Goal: Find specific page/section: Find specific page/section

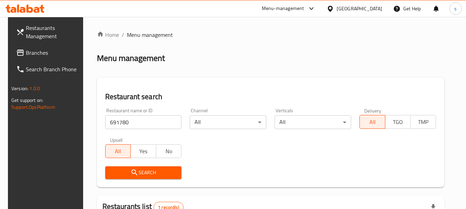
scroll to position [69, 0]
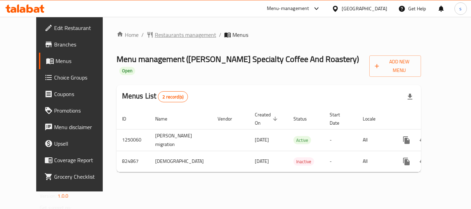
click at [173, 37] on span "Restaurants management" at bounding box center [185, 35] width 61 height 8
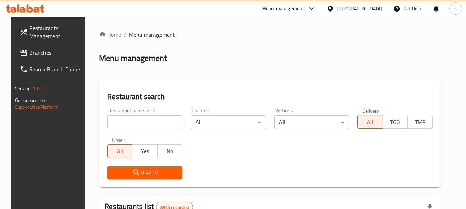
click at [107, 122] on input "search" at bounding box center [144, 123] width 75 height 14
paste input "655351"
type input "655351"
click at [146, 172] on span "Search" at bounding box center [145, 173] width 64 height 9
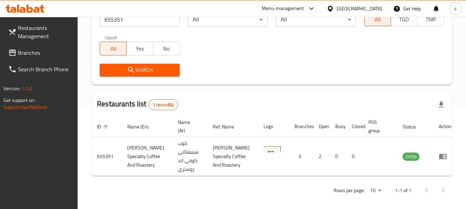
scroll to position [107, 0]
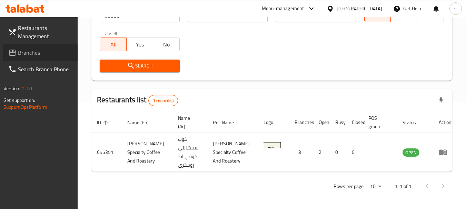
click at [31, 53] on span "Branches" at bounding box center [45, 53] width 54 height 8
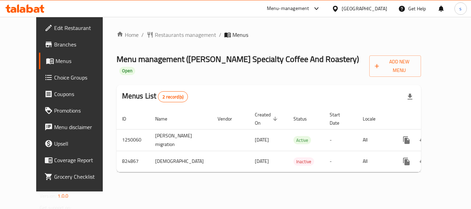
click at [170, 29] on div "Home / Restaurants management / Menus Menu management ( Koob Specialty Coffee A…" at bounding box center [269, 104] width 332 height 175
click at [163, 32] on span "Restaurants management" at bounding box center [185, 35] width 61 height 8
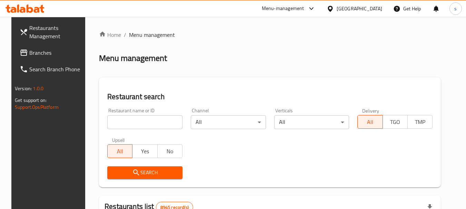
click at [118, 124] on input "search" at bounding box center [144, 123] width 75 height 14
paste input "655351"
type input "655351"
click at [122, 178] on button "Search" at bounding box center [144, 173] width 75 height 13
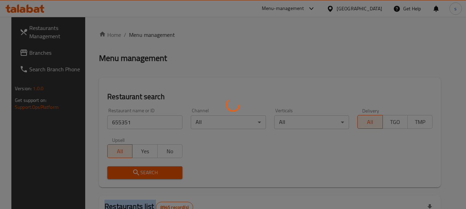
click at [122, 178] on div at bounding box center [233, 104] width 466 height 209
click at [243, 165] on div at bounding box center [233, 104] width 466 height 209
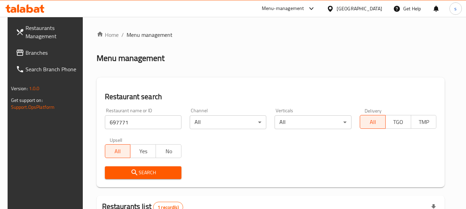
scroll to position [98, 0]
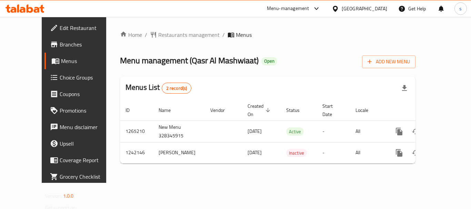
click at [60, 49] on span "Branches" at bounding box center [87, 44] width 55 height 8
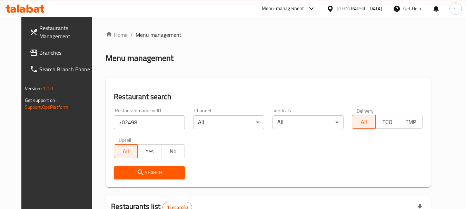
scroll to position [92, 0]
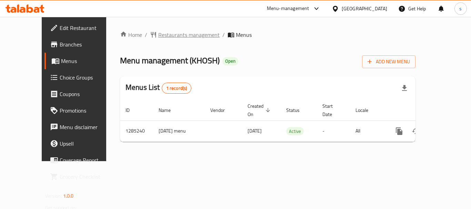
click at [172, 34] on span "Restaurants management" at bounding box center [188, 35] width 61 height 8
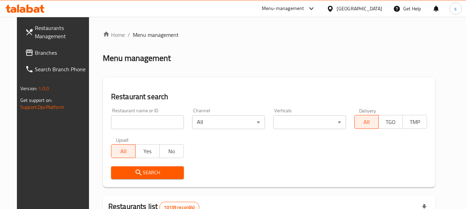
click at [125, 121] on input "search" at bounding box center [147, 123] width 73 height 14
paste input "695914"
type input "695914"
click at [134, 170] on icon "submit" at bounding box center [138, 173] width 8 height 8
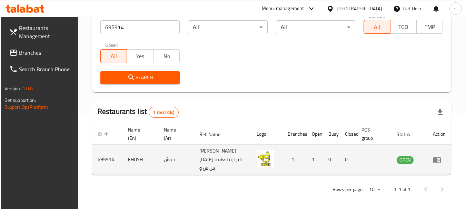
scroll to position [98, 0]
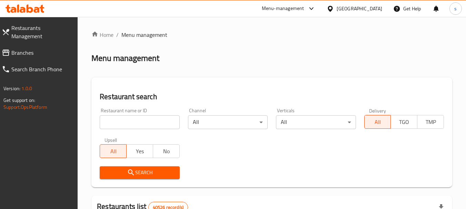
click at [41, 49] on span "Branches" at bounding box center [41, 53] width 61 height 8
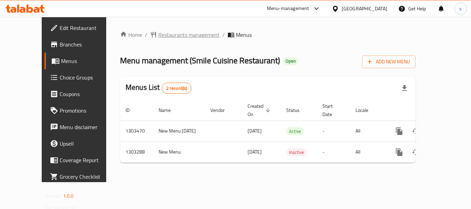
click at [172, 34] on span "Restaurants management" at bounding box center [188, 35] width 61 height 8
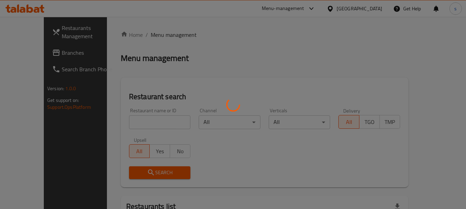
click at [128, 115] on div at bounding box center [233, 104] width 466 height 209
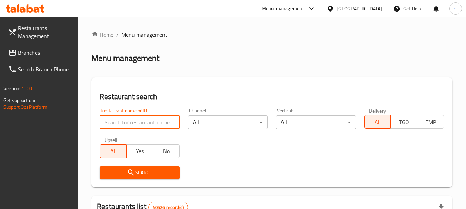
click at [114, 121] on input "search" at bounding box center [140, 123] width 80 height 14
paste input "702726"
type input "702726"
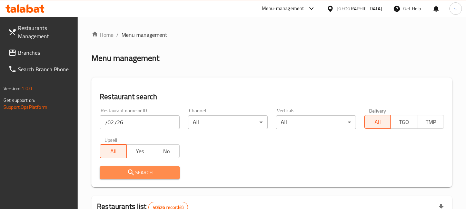
click at [128, 171] on icon "submit" at bounding box center [131, 173] width 8 height 8
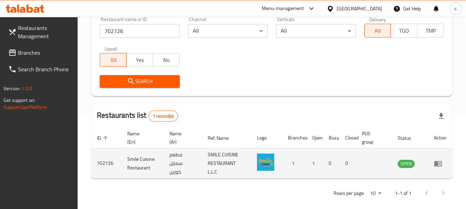
scroll to position [98, 0]
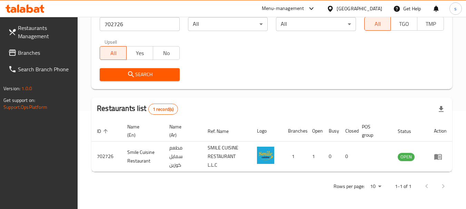
click at [39, 52] on span "Branches" at bounding box center [45, 53] width 54 height 8
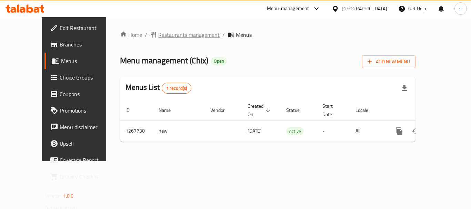
click at [164, 38] on span "Restaurants management" at bounding box center [188, 35] width 61 height 8
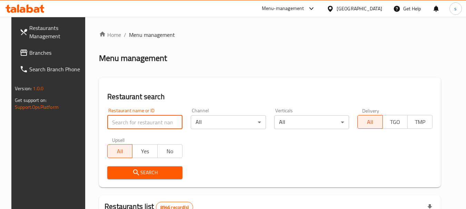
click at [128, 121] on input "search" at bounding box center [144, 123] width 75 height 14
paste input "687772"
type input "687772"
click at [126, 177] on button "Search" at bounding box center [144, 173] width 75 height 13
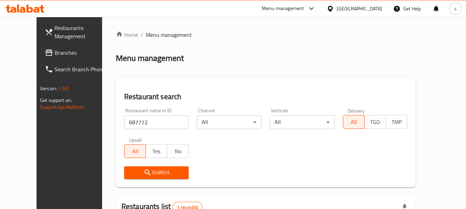
click at [291, 169] on div "Search" at bounding box center [265, 172] width 291 height 21
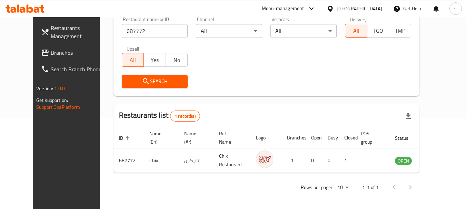
scroll to position [92, 0]
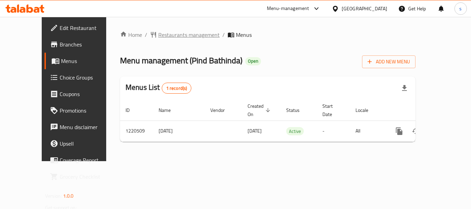
click at [158, 37] on span "Restaurants management" at bounding box center [188, 35] width 61 height 8
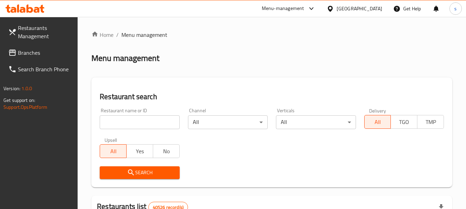
click at [41, 51] on span "Branches" at bounding box center [45, 53] width 54 height 8
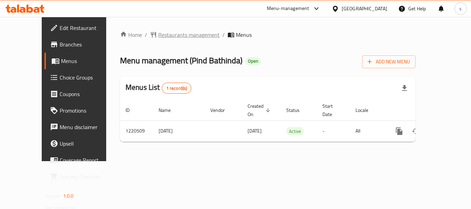
click at [163, 32] on span "Restaurants management" at bounding box center [188, 35] width 61 height 8
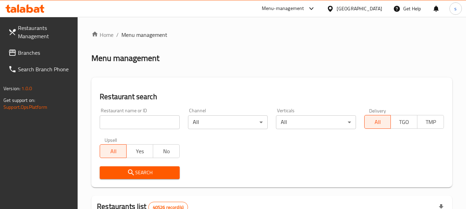
click at [114, 121] on input "search" at bounding box center [140, 123] width 80 height 14
paste input "673409"
type input "673409"
click at [132, 172] on icon "submit" at bounding box center [131, 173] width 8 height 8
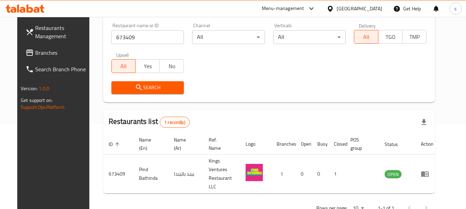
scroll to position [92, 0]
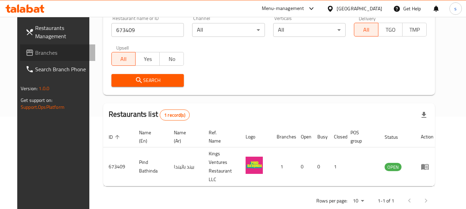
click at [28, 47] on link "Branches" at bounding box center [57, 52] width 75 height 17
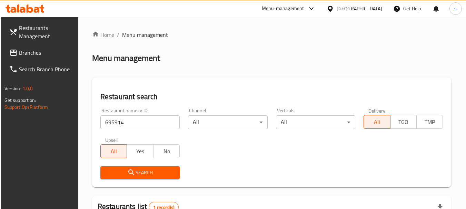
scroll to position [98, 0]
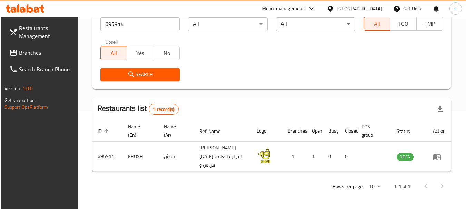
click at [38, 47] on link "Branches" at bounding box center [41, 52] width 75 height 17
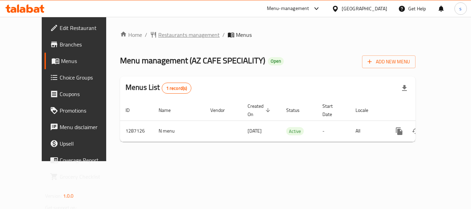
click at [173, 39] on span "Restaurants management" at bounding box center [188, 35] width 61 height 8
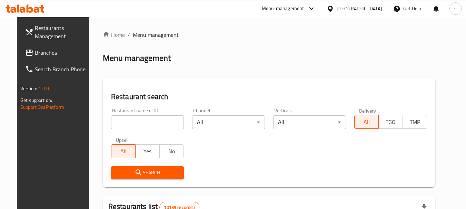
click at [126, 122] on input "search" at bounding box center [147, 123] width 73 height 14
paste input "696582"
type input "696582"
click at [123, 171] on span "Search" at bounding box center [148, 173] width 62 height 9
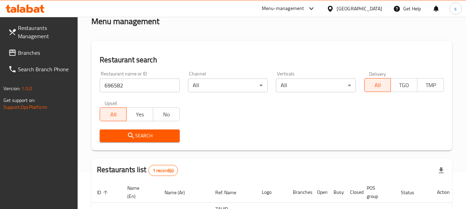
scroll to position [98, 0]
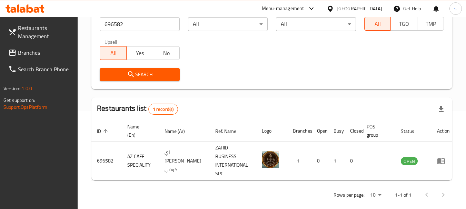
click at [38, 52] on span "Branches" at bounding box center [45, 53] width 54 height 8
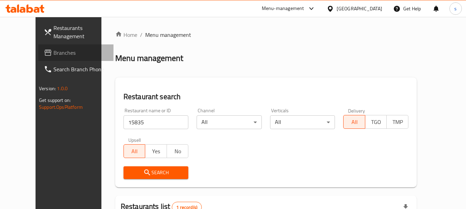
scroll to position [92, 0]
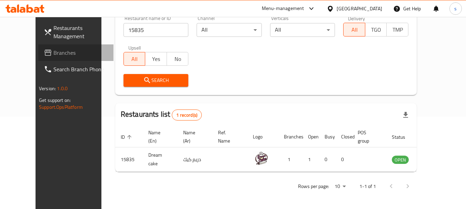
click at [53, 54] on span "Branches" at bounding box center [80, 53] width 54 height 8
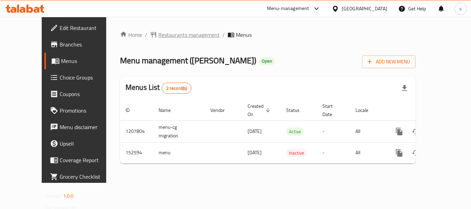
click at [170, 34] on span "Restaurants management" at bounding box center [188, 35] width 61 height 8
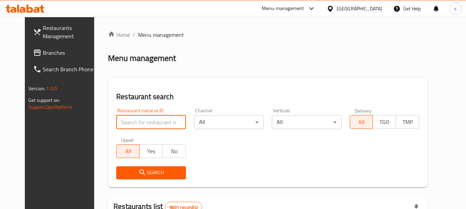
click at [116, 122] on input "search" at bounding box center [150, 123] width 69 height 14
paste input "614514"
type input "614514"
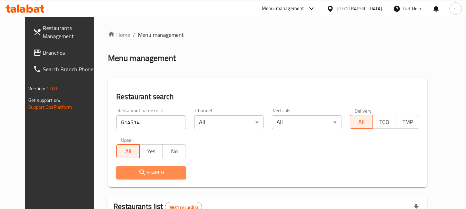
click at [153, 177] on span "Search" at bounding box center [151, 173] width 58 height 9
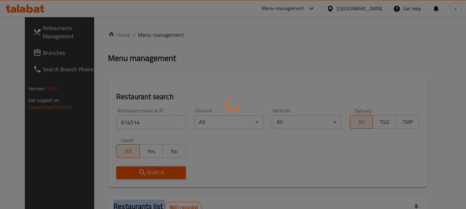
click at [153, 177] on div at bounding box center [233, 104] width 466 height 209
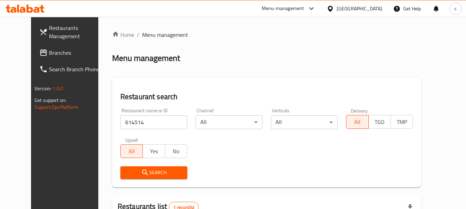
click at [238, 154] on div "Home / Menu management Menu management Restaurant search Restaurant name or ID …" at bounding box center [266, 154] width 309 height 246
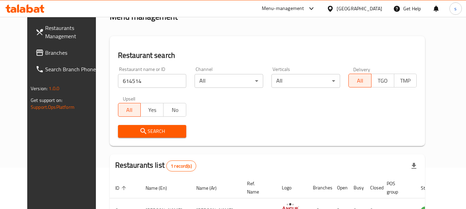
scroll to position [90, 0]
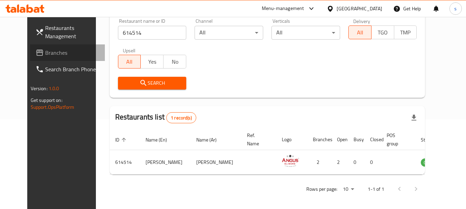
click at [45, 50] on span "Branches" at bounding box center [72, 53] width 54 height 8
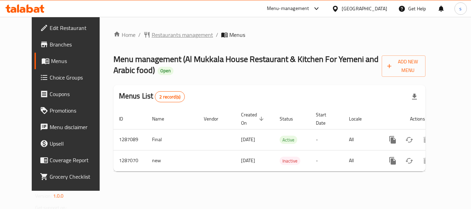
click at [162, 33] on span "Restaurants management" at bounding box center [182, 35] width 61 height 8
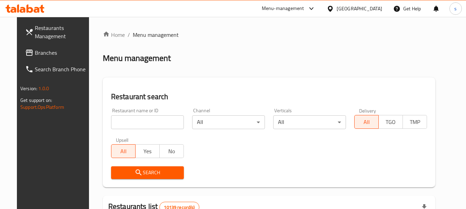
click at [125, 123] on input "search" at bounding box center [147, 123] width 73 height 14
paste input "696571"
type input "696571"
click at [117, 172] on span "Search" at bounding box center [148, 173] width 62 height 9
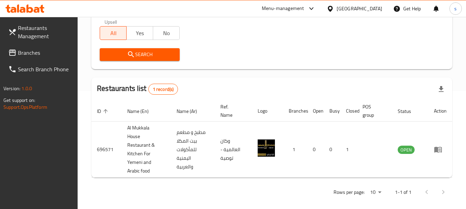
scroll to position [124, 0]
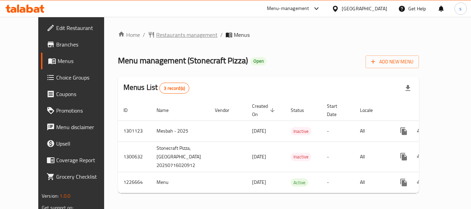
click at [160, 36] on span "Restaurants management" at bounding box center [186, 35] width 61 height 8
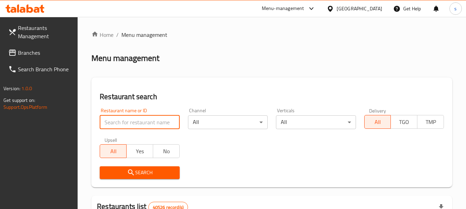
click at [117, 120] on input "search" at bounding box center [140, 123] width 80 height 14
paste input "675771"
type input "675771"
click at [129, 173] on icon "submit" at bounding box center [131, 173] width 8 height 8
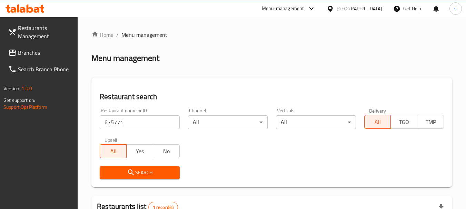
scroll to position [107, 0]
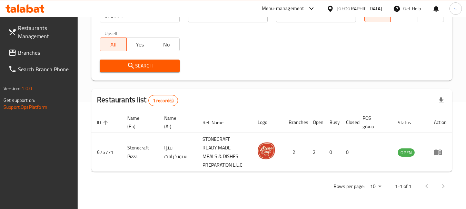
click at [27, 51] on span "Branches" at bounding box center [45, 53] width 54 height 8
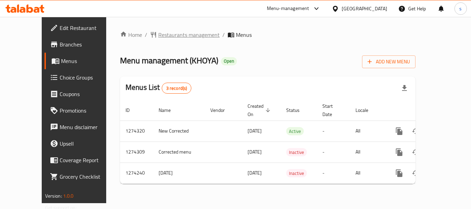
click at [158, 38] on span "Restaurants management" at bounding box center [188, 35] width 61 height 8
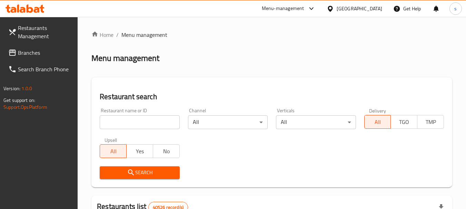
click at [119, 123] on input "search" at bounding box center [140, 123] width 80 height 14
paste input "691122"
type input "691122"
click at [122, 169] on span "Search" at bounding box center [139, 173] width 69 height 9
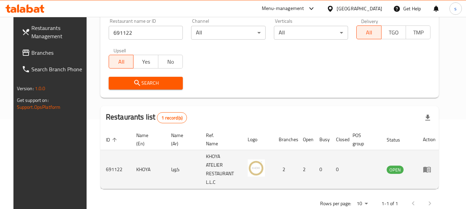
scroll to position [92, 0]
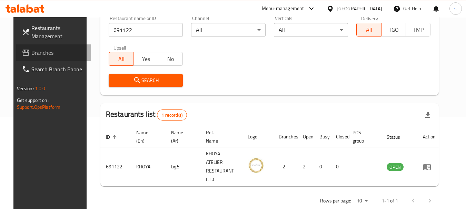
click at [35, 56] on span "Branches" at bounding box center [58, 53] width 54 height 8
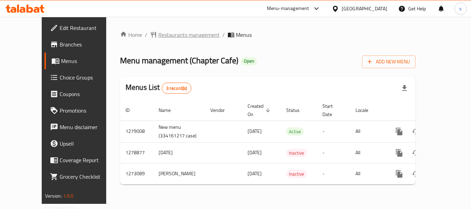
click at [167, 32] on span "Restaurants management" at bounding box center [188, 35] width 61 height 8
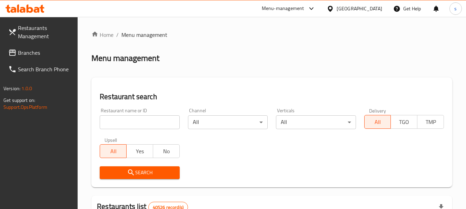
click at [145, 119] on input "search" at bounding box center [140, 123] width 80 height 14
paste input "690589"
type input "690589"
drag, startPoint x: 128, startPoint y: 170, endPoint x: 131, endPoint y: 173, distance: 4.2
click at [131, 173] on icon "submit" at bounding box center [131, 173] width 8 height 8
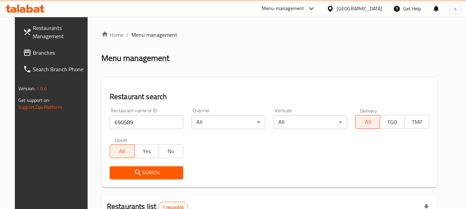
scroll to position [90, 0]
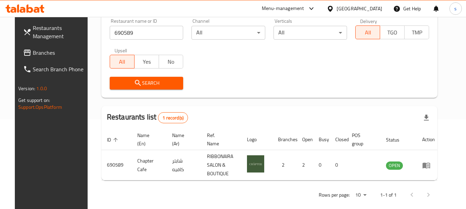
click at [33, 56] on span "Branches" at bounding box center [60, 53] width 54 height 8
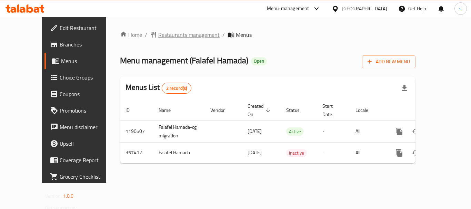
click at [158, 35] on span "Restaurants management" at bounding box center [188, 35] width 61 height 8
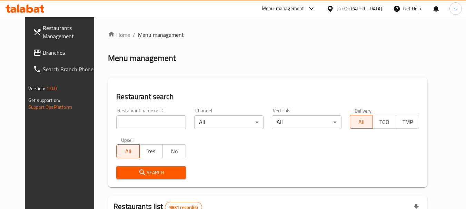
click at [116, 125] on input "search" at bounding box center [150, 123] width 69 height 14
paste input "630844"
type input "630844"
click at [154, 175] on span "Search" at bounding box center [151, 173] width 58 height 9
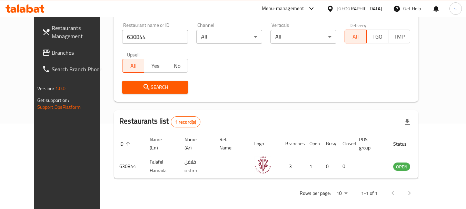
scroll to position [90, 0]
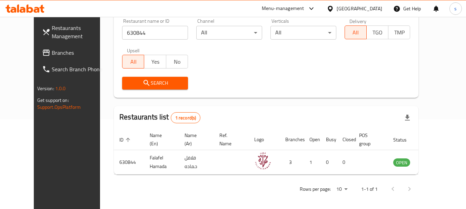
click at [52, 53] on span "Branches" at bounding box center [79, 53] width 54 height 8
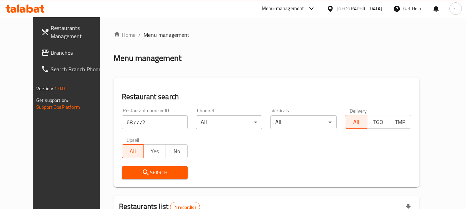
scroll to position [92, 0]
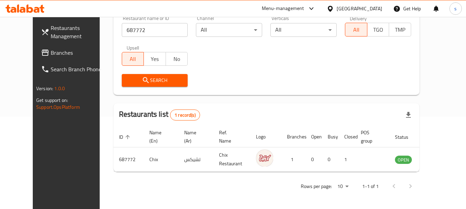
click at [53, 49] on span "Branches" at bounding box center [78, 53] width 54 height 8
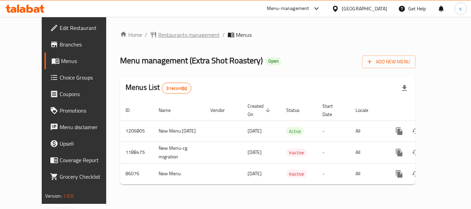
click at [169, 34] on span "Restaurants management" at bounding box center [188, 35] width 61 height 8
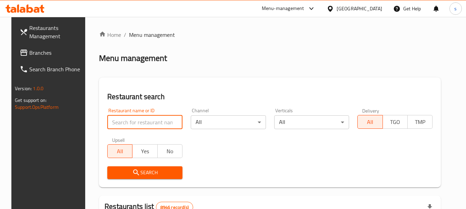
click at [121, 123] on input "search" at bounding box center [144, 123] width 75 height 14
paste input "20482"
type input "20482"
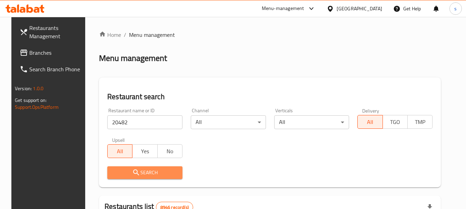
click at [126, 168] on button "Search" at bounding box center [144, 173] width 75 height 13
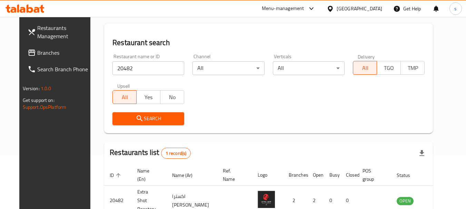
scroll to position [90, 0]
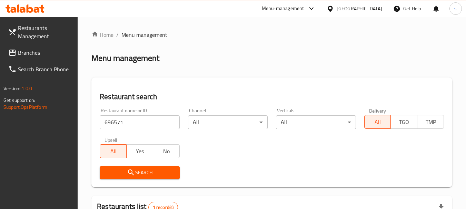
scroll to position [124, 0]
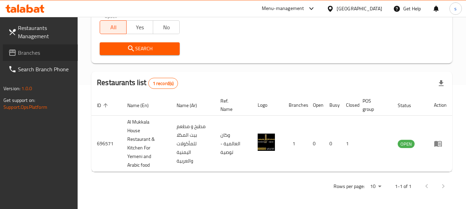
click at [22, 57] on span "Branches" at bounding box center [45, 53] width 54 height 8
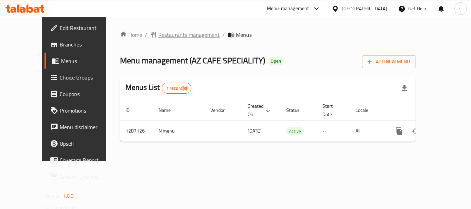
click at [158, 39] on span "Restaurants management" at bounding box center [188, 35] width 61 height 8
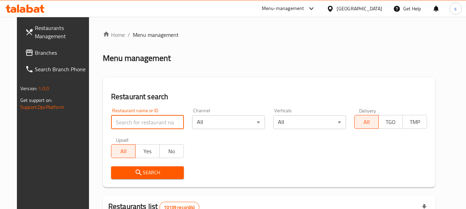
click at [144, 119] on input "search" at bounding box center [147, 123] width 73 height 14
paste input "696582"
type input "696582"
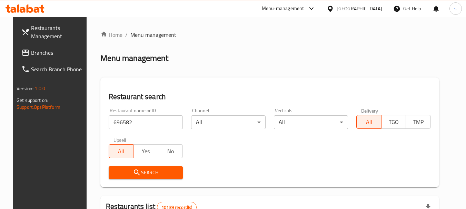
scroll to position [34, 0]
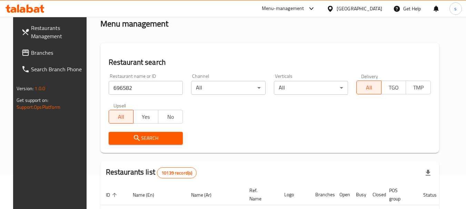
click at [161, 133] on button "Search" at bounding box center [146, 138] width 74 height 13
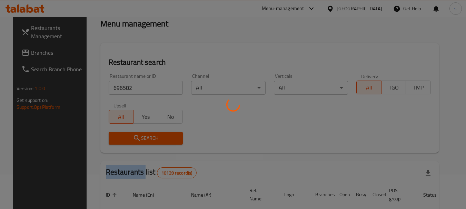
click at [161, 133] on div at bounding box center [233, 104] width 466 height 209
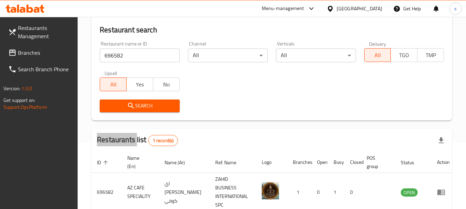
scroll to position [98, 0]
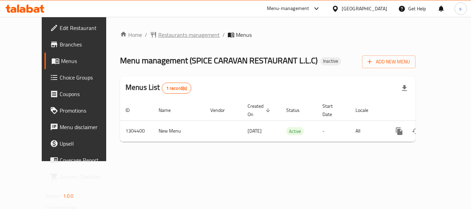
click at [158, 37] on span "Restaurants management" at bounding box center [188, 35] width 61 height 8
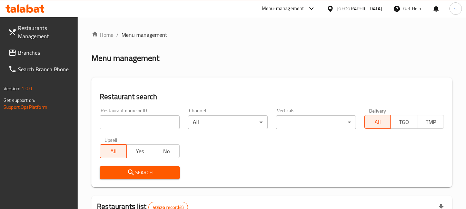
click at [118, 123] on input "search" at bounding box center [140, 123] width 80 height 14
paste input "703218"
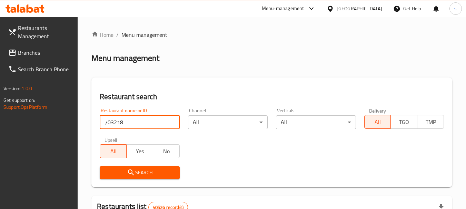
type input "703218"
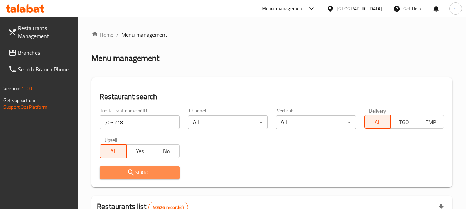
click at [119, 174] on span "Search" at bounding box center [139, 173] width 69 height 9
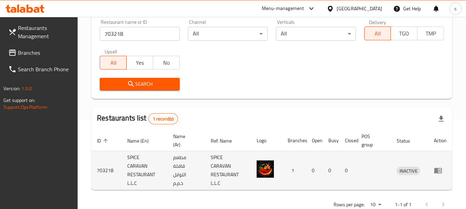
scroll to position [107, 0]
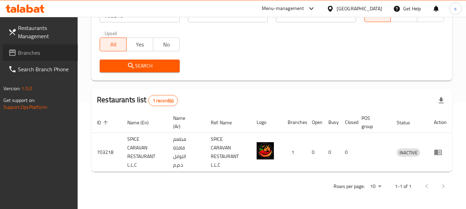
click at [35, 49] on span "Branches" at bounding box center [45, 53] width 54 height 8
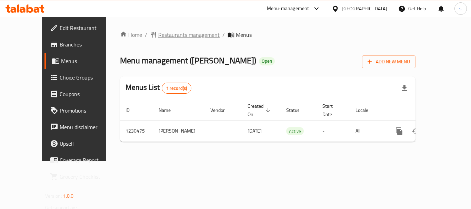
click at [160, 33] on span "Restaurants management" at bounding box center [188, 35] width 61 height 8
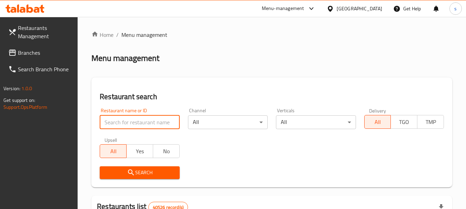
click at [131, 120] on input "search" at bounding box center [140, 123] width 80 height 14
paste input "677063"
type input "677063"
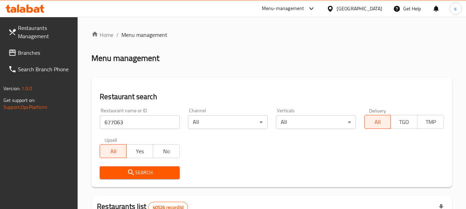
click at [112, 172] on span "Search" at bounding box center [139, 173] width 69 height 9
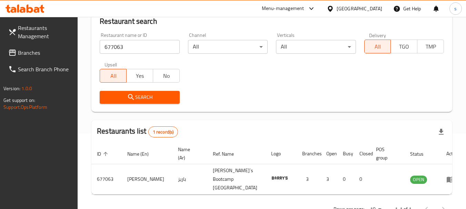
scroll to position [92, 0]
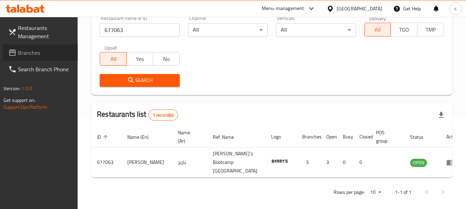
click at [37, 52] on span "Branches" at bounding box center [45, 53] width 54 height 8
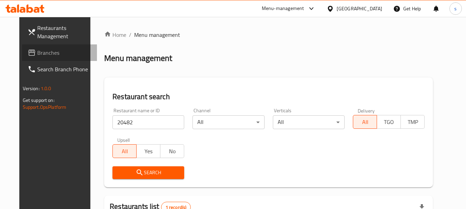
click at [37, 49] on span "Branches" at bounding box center [64, 53] width 54 height 8
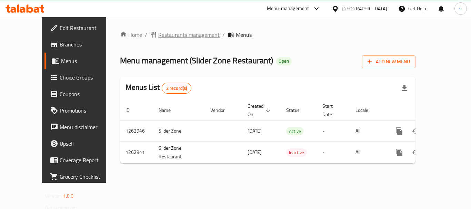
click at [166, 32] on span "Restaurants management" at bounding box center [188, 35] width 61 height 8
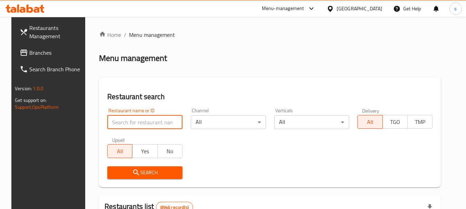
click at [109, 122] on input "search" at bounding box center [144, 123] width 75 height 14
paste input "685773"
type input "685773"
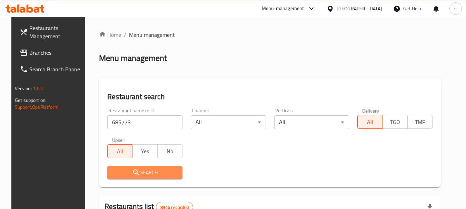
click at [113, 173] on span "Search" at bounding box center [145, 173] width 64 height 9
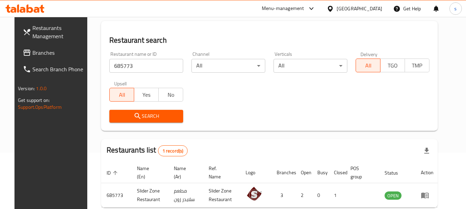
scroll to position [23, 0]
